Goal: Navigation & Orientation: Find specific page/section

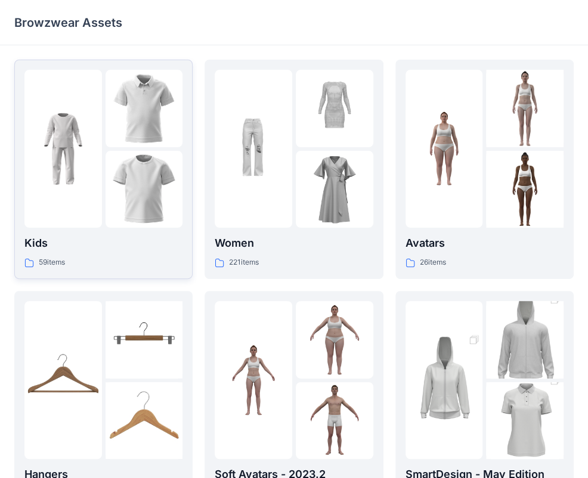
click at [29, 261] on icon at bounding box center [29, 263] width 10 height 10
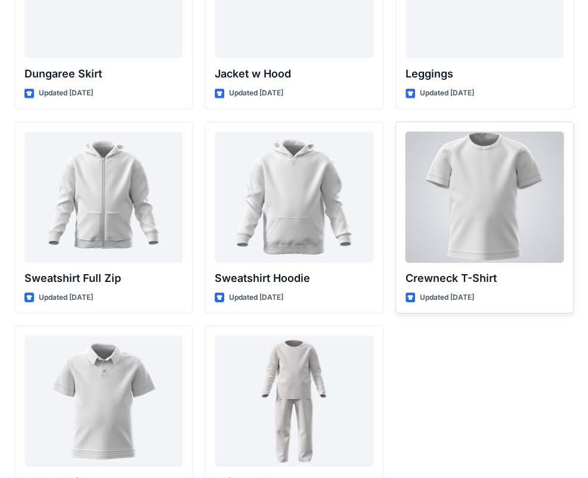
scroll to position [3660, 0]
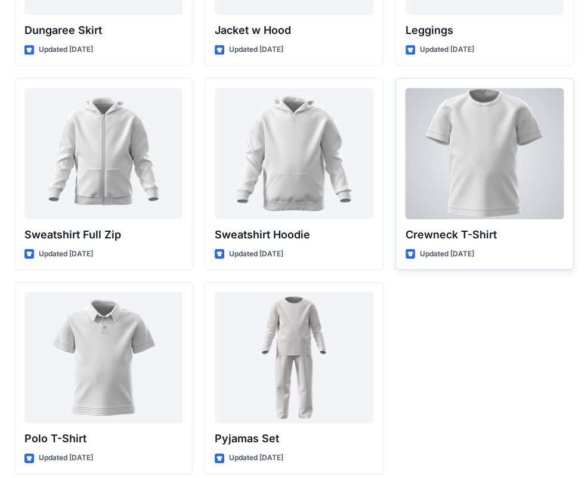
click at [497, 149] on div at bounding box center [485, 153] width 158 height 131
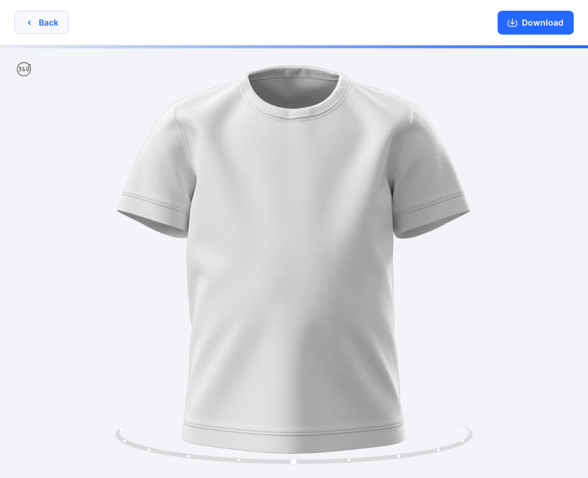
click at [32, 27] on icon "button" at bounding box center [29, 23] width 10 height 10
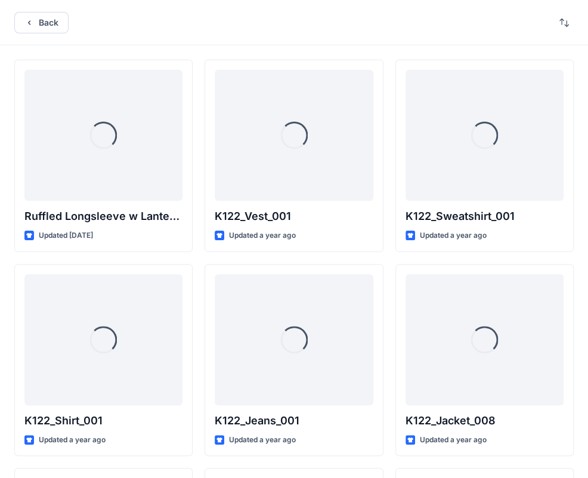
scroll to position [3660, 0]
